Goal: Contribute content: Add original content to the website for others to see

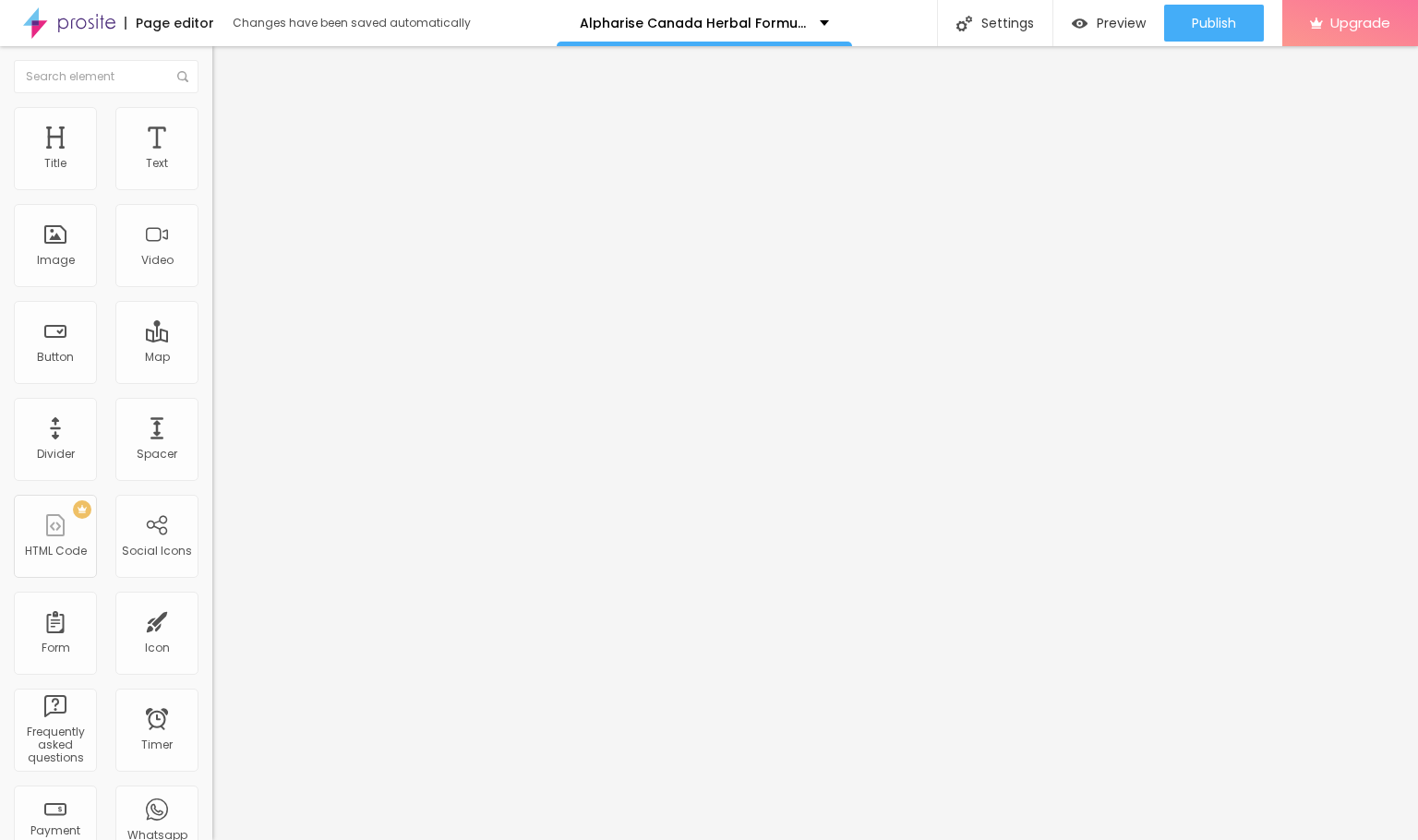
click at [228, 158] on span "Heading 1" at bounding box center [273, 145] width 91 height 26
click at [212, 122] on li "Style" at bounding box center [318, 116] width 212 height 18
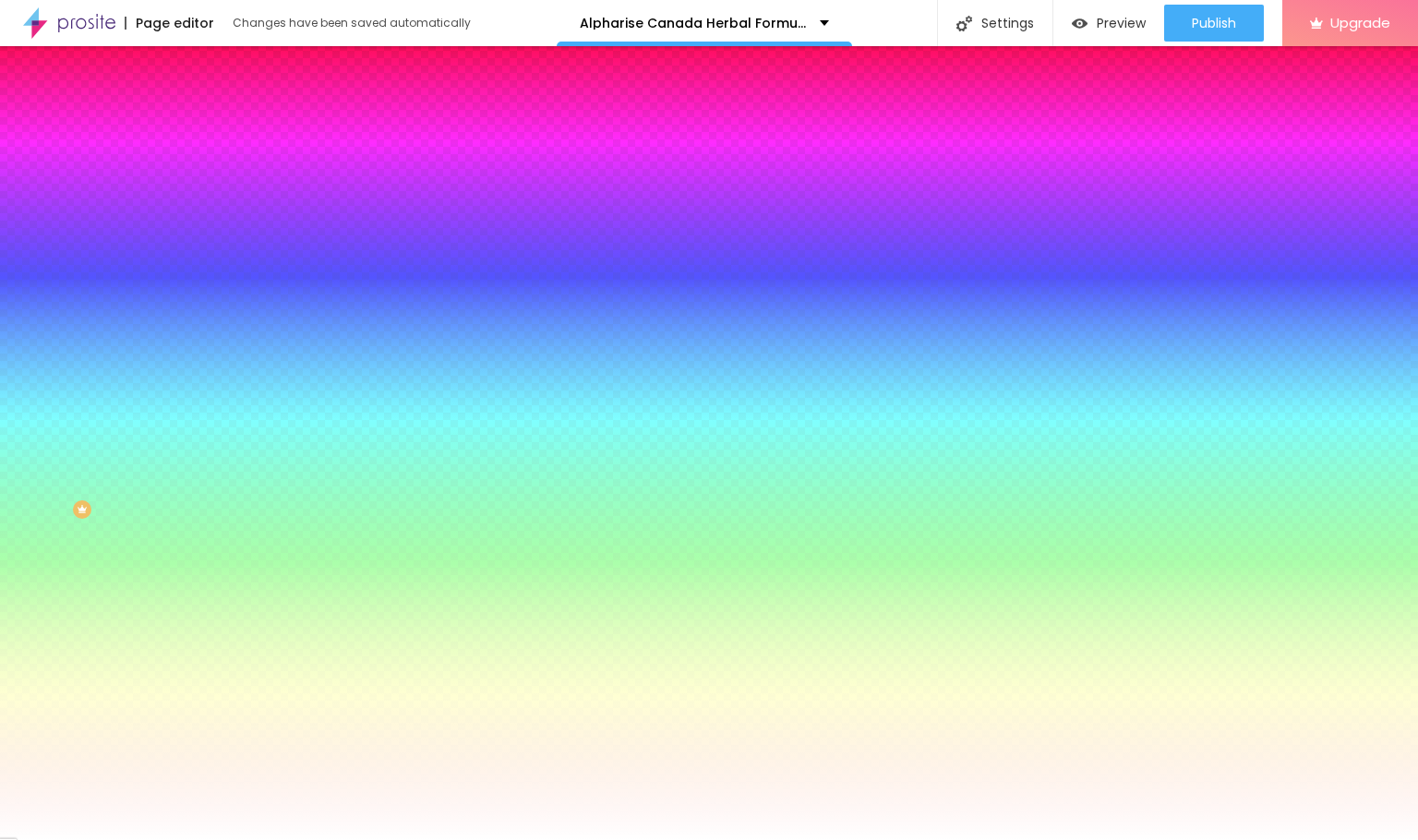
click at [212, 170] on span "Change image" at bounding box center [261, 161] width 98 height 15
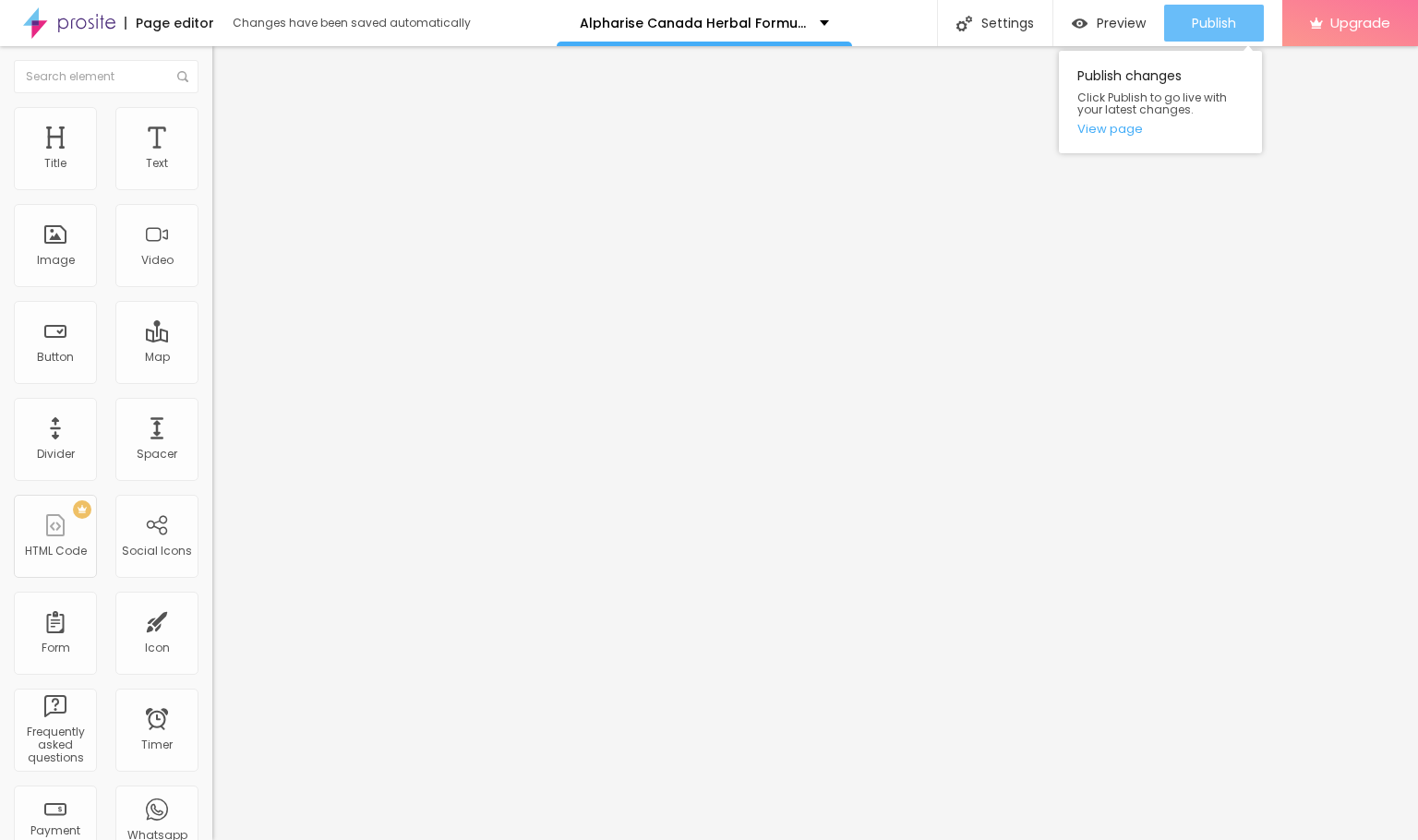
click at [1186, 25] on button "Publish" at bounding box center [1214, 23] width 99 height 37
click at [1102, 130] on link "View page" at bounding box center [1160, 129] width 166 height 12
click at [212, 111] on img at bounding box center [220, 115] width 16 height 16
click at [212, 105] on img at bounding box center [220, 96] width 16 height 16
click at [212, 119] on li "Advanced" at bounding box center [318, 116] width 212 height 18
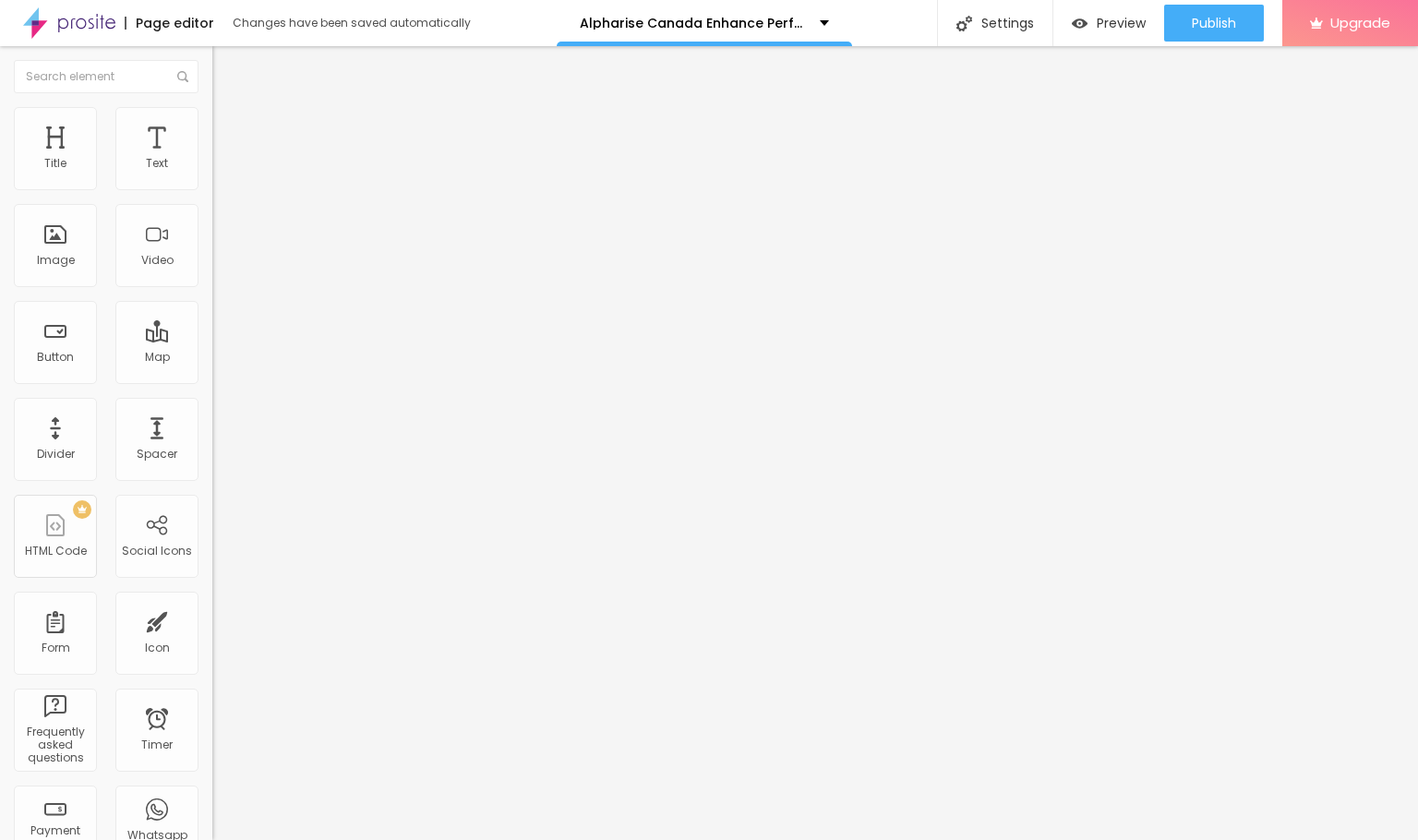
click at [212, 105] on img at bounding box center [220, 96] width 16 height 16
click at [70, 266] on div "Image" at bounding box center [56, 261] width 38 height 13
click at [212, 107] on li "Style" at bounding box center [318, 97] width 212 height 18
click at [212, 120] on li "Style" at bounding box center [318, 116] width 212 height 18
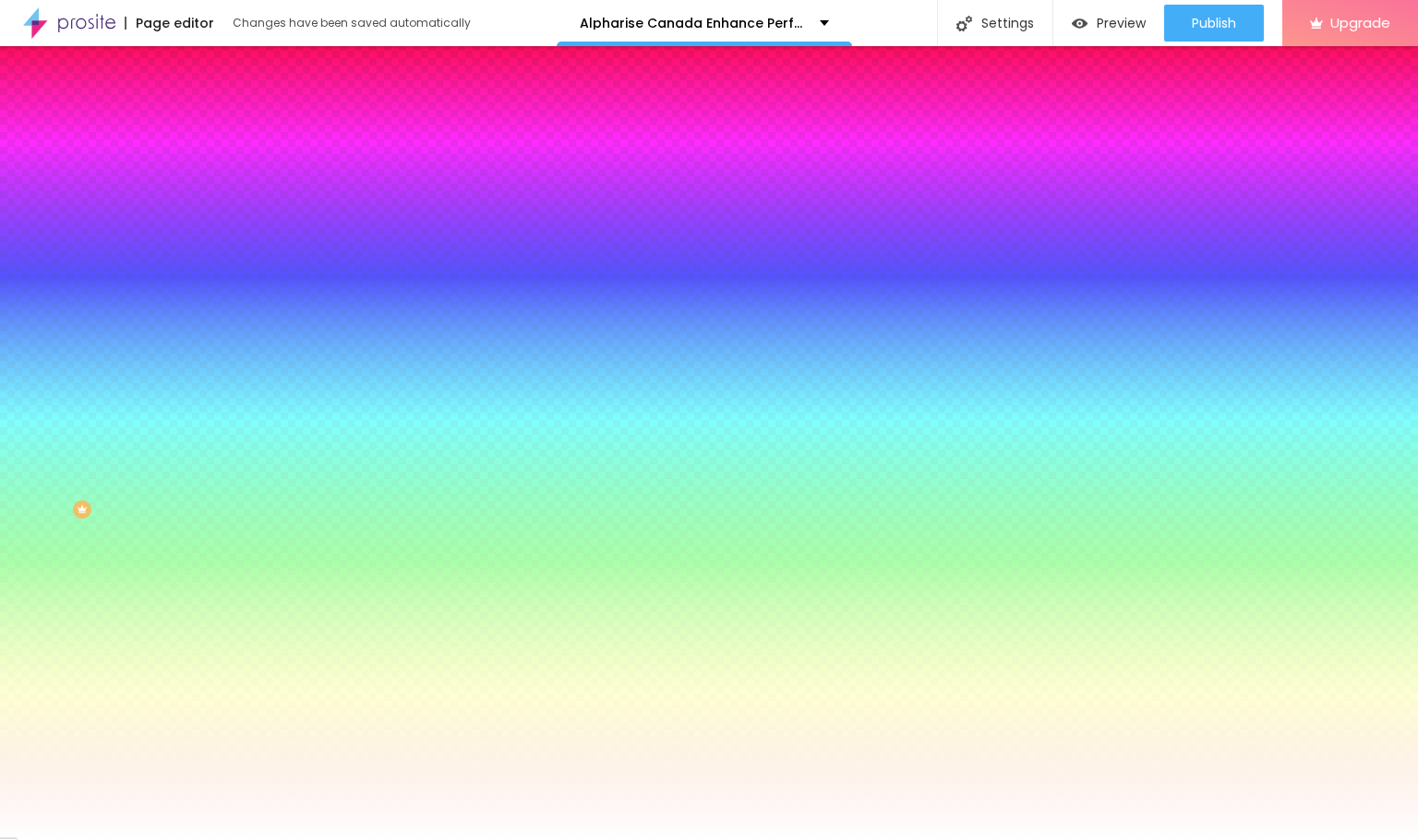
click at [212, 170] on span "Change image" at bounding box center [261, 161] width 98 height 15
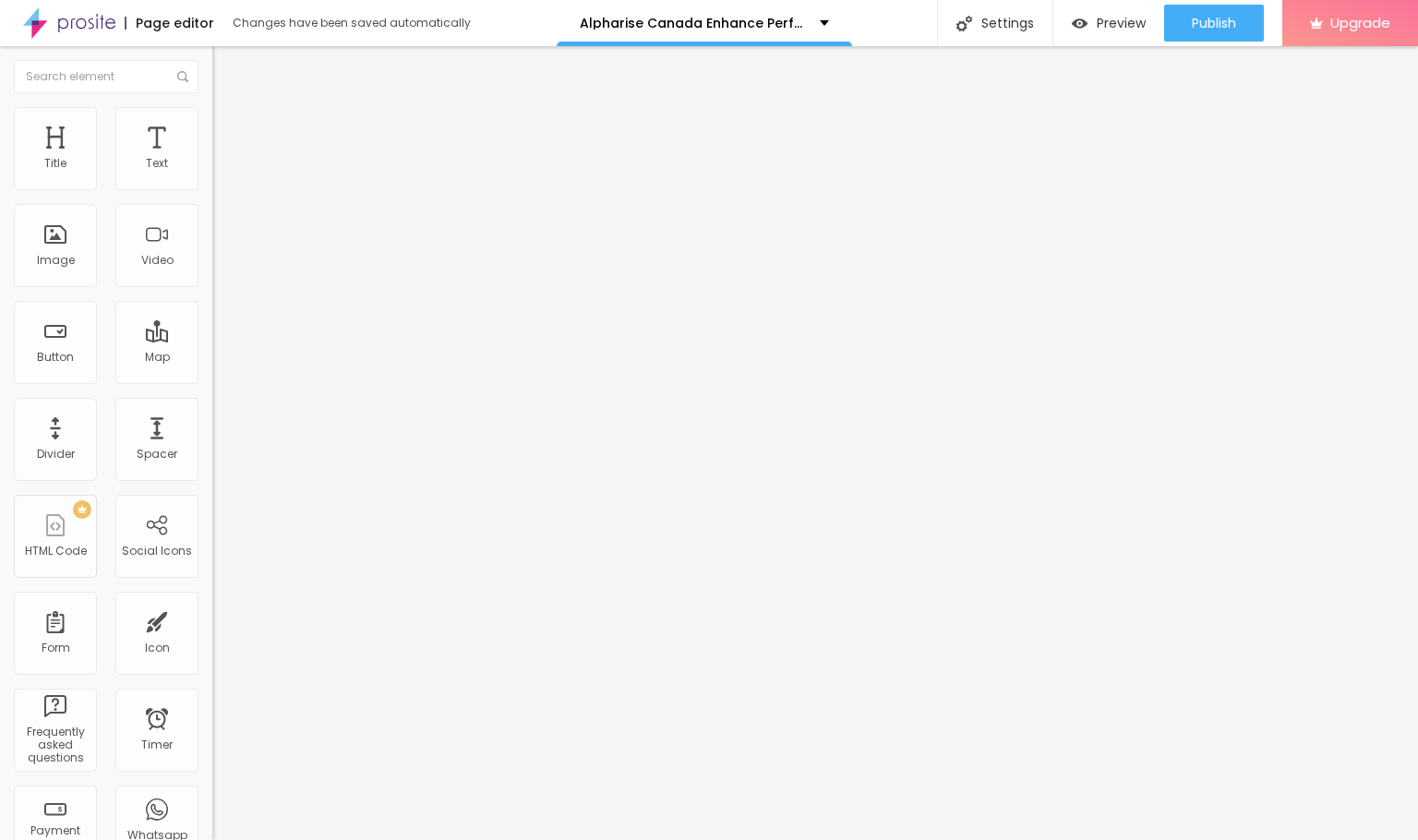
click at [229, 123] on span "Advanced" at bounding box center [259, 119] width 60 height 15
click at [212, 105] on img at bounding box center [220, 96] width 16 height 16
click at [1192, 32] on div "Publish" at bounding box center [1214, 23] width 44 height 37
click at [1120, 123] on link "View page" at bounding box center [1160, 129] width 166 height 12
